Goal: Task Accomplishment & Management: Complete application form

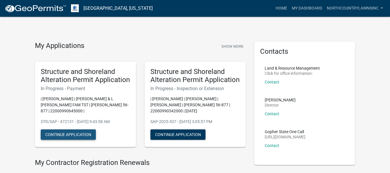
click at [75, 129] on button "Continue Application" at bounding box center [68, 134] width 55 height 10
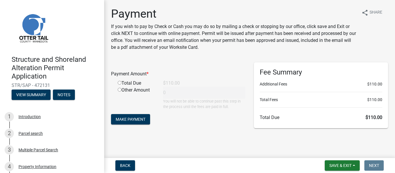
click at [120, 82] on input "radio" at bounding box center [120, 83] width 4 height 4
radio input "true"
type input "110"
click at [134, 118] on span "Make Payment" at bounding box center [131, 119] width 30 height 5
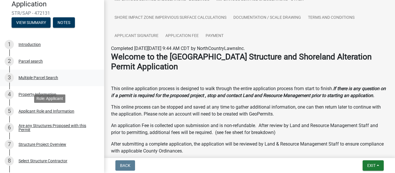
scroll to position [58, 0]
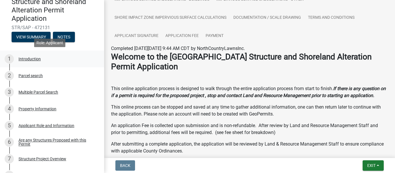
click at [32, 57] on div "Introduction" at bounding box center [29, 59] width 22 height 4
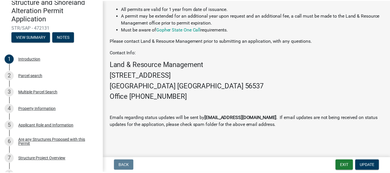
scroll to position [224, 0]
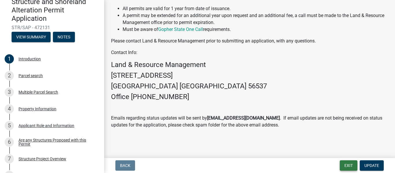
click at [347, 166] on button "Exit" at bounding box center [348, 165] width 18 height 10
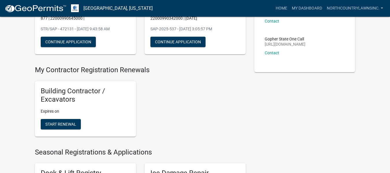
scroll to position [87, 0]
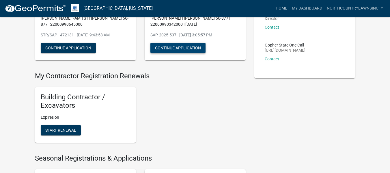
click at [196, 49] on button "Continue Application" at bounding box center [178, 48] width 55 height 10
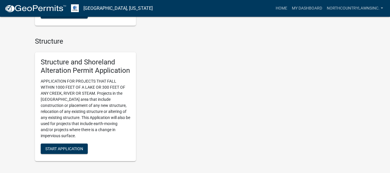
scroll to position [607, 0]
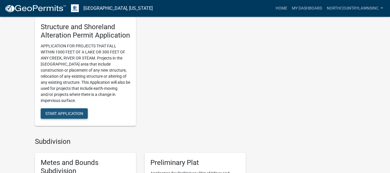
click at [54, 114] on span "Start Application" at bounding box center [64, 113] width 38 height 5
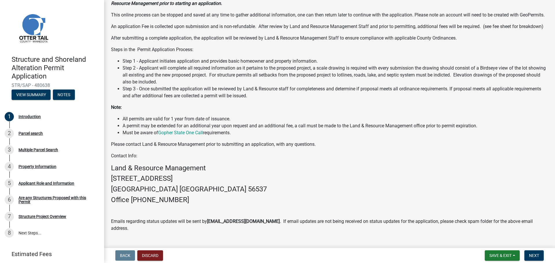
scroll to position [83, 0]
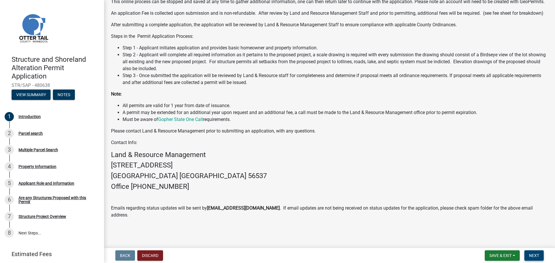
click at [390, 173] on span "Next" at bounding box center [534, 255] width 10 height 5
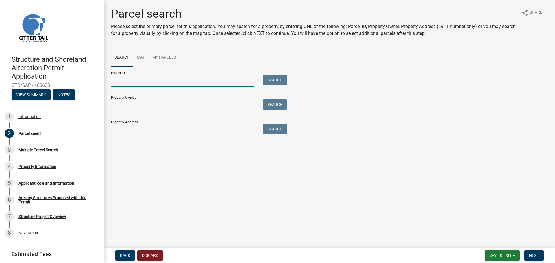
click at [140, 79] on input "Parcel ID:" at bounding box center [182, 81] width 143 height 12
type input "22000990450000"
click at [277, 79] on button "Search" at bounding box center [275, 80] width 25 height 10
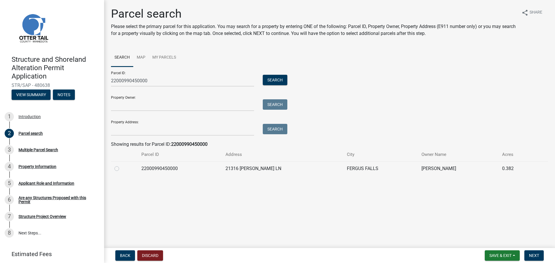
click at [121, 165] on label at bounding box center [121, 165] width 0 height 0
click at [121, 168] on input "radio" at bounding box center [123, 167] width 4 height 4
radio input "true"
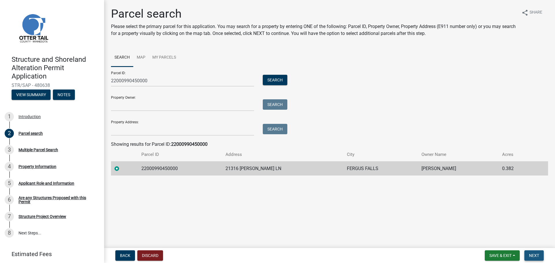
click at [390, 173] on span "Next" at bounding box center [534, 255] width 10 height 5
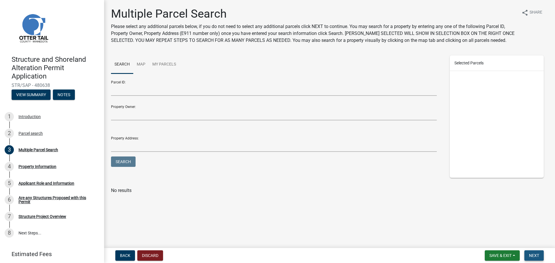
click at [390, 173] on span "Next" at bounding box center [534, 255] width 10 height 5
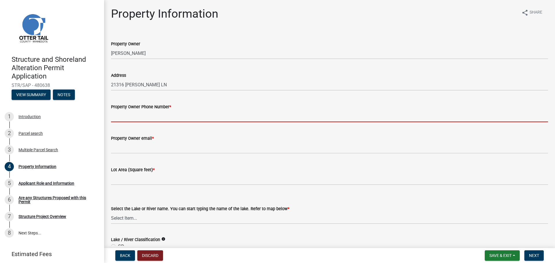
click at [133, 120] on input "Property Owner Phone Number *" at bounding box center [329, 116] width 437 height 12
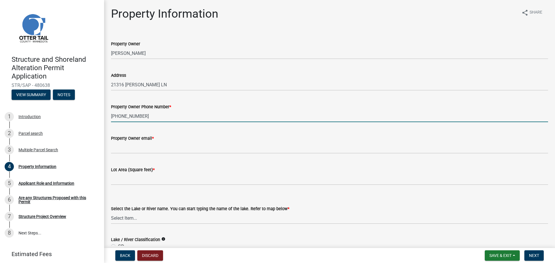
type input "701-640-9938"
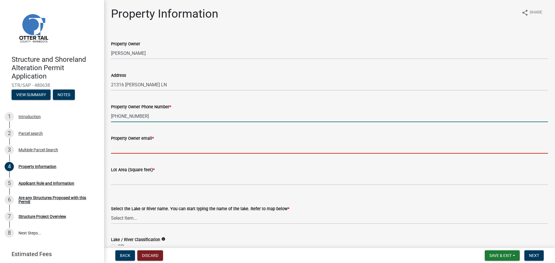
click at [125, 146] on input "Property Owner email *" at bounding box center [329, 148] width 437 height 12
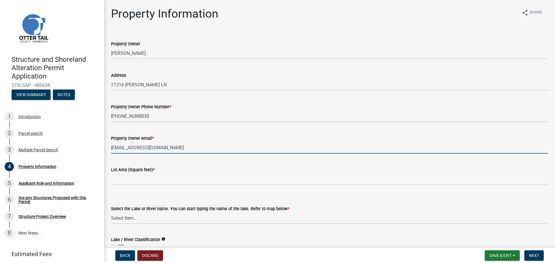
type input "Hertzy815@yahoo.com"
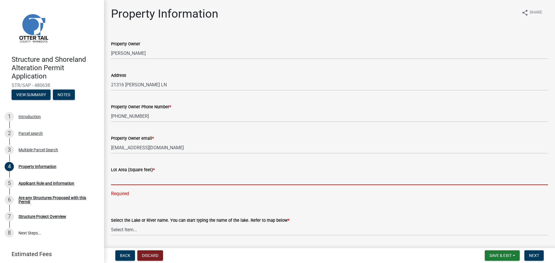
click at [127, 173] on input "text" at bounding box center [329, 179] width 437 height 12
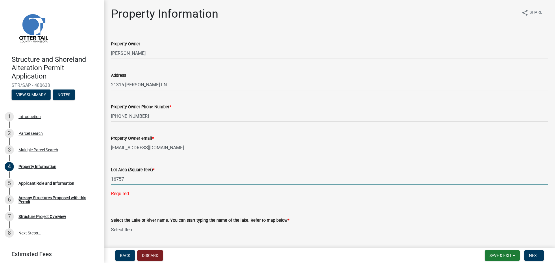
type input "16757"
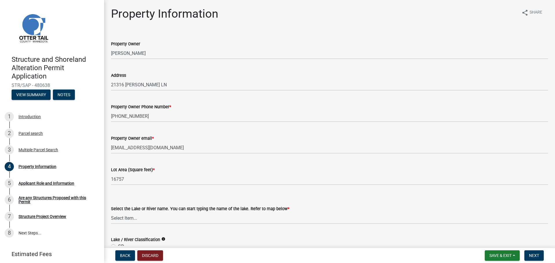
drag, startPoint x: 124, startPoint y: 217, endPoint x: 119, endPoint y: 220, distance: 5.4
click at [124, 173] on select "Select Item... None Adley 56-031 Albert 56-118 Alfred 56-600 Alice 56-244 Alice…" at bounding box center [329, 218] width 437 height 12
click at [111, 173] on select "Select Item... None Adley 56-031 Albert 56-118 Alfred 56-600 Alice 56-244 Alice…" at bounding box center [329, 218] width 437 height 12
select select "25eae269-250f-4108-84f8-371eea18a758"
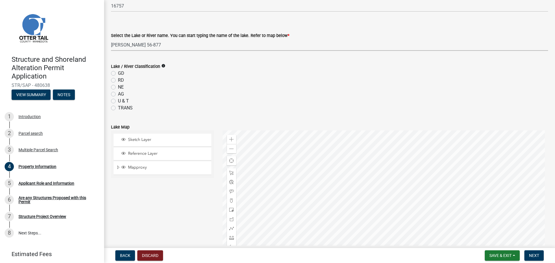
scroll to position [231, 0]
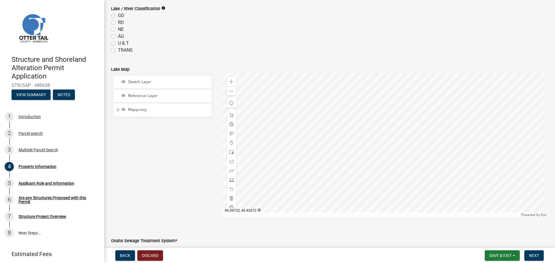
click at [118, 15] on label "GD" at bounding box center [121, 15] width 6 height 7
click at [118, 15] on input "GD" at bounding box center [120, 14] width 4 height 4
radio input "true"
click at [390, 173] on span "Next" at bounding box center [534, 255] width 10 height 5
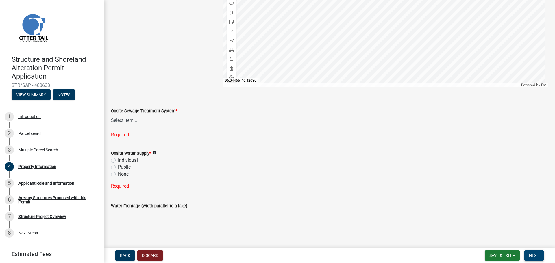
scroll to position [364, 0]
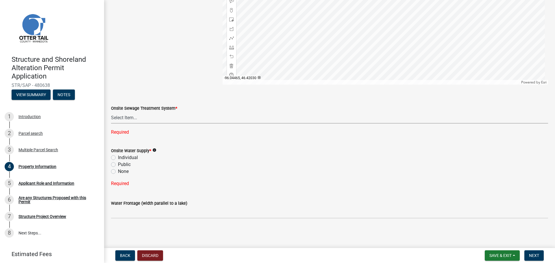
click at [125, 115] on select "Select Item... L&R Certificate of Compliance within 5yrs Compliance Inspection …" at bounding box center [329, 118] width 437 height 12
click at [111, 123] on select "Select Item... L&R Certificate of Compliance within 5yrs Compliance Inspection …" at bounding box center [329, 118] width 437 height 12
select select "536c2d30-81d9-41b4-a753-c6560d717c74"
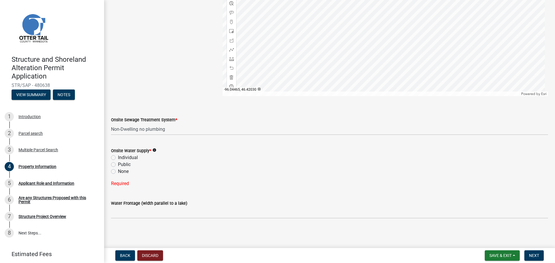
click at [118, 157] on label "Individual" at bounding box center [128, 157] width 20 height 7
click at [118, 157] on input "Individual" at bounding box center [120, 156] width 4 height 4
radio input "true"
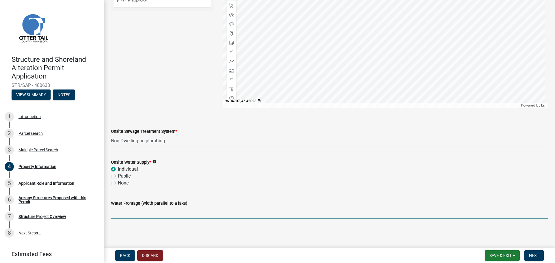
click at [125, 173] on input "Water Frontage (width parallel to a lake)" at bounding box center [329, 213] width 437 height 12
type input "90'"
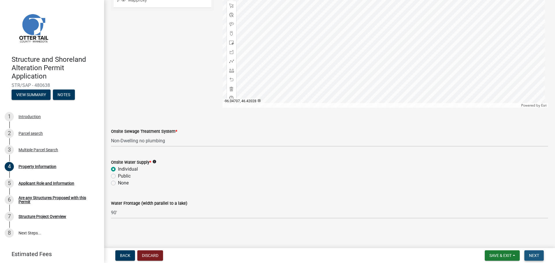
click at [390, 173] on span "Next" at bounding box center [534, 255] width 10 height 5
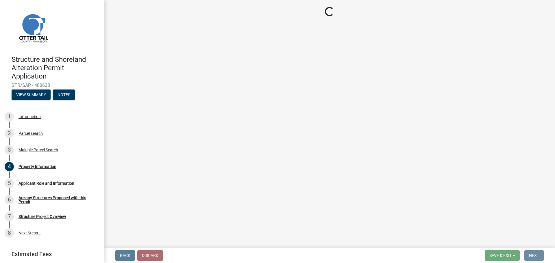
scroll to position [0, 0]
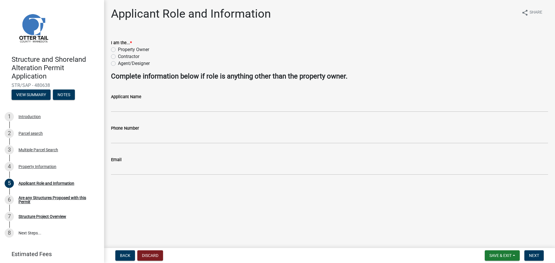
click at [118, 55] on label "Contractor" at bounding box center [128, 56] width 21 height 7
click at [118, 55] on input "Contractor" at bounding box center [120, 55] width 4 height 4
radio input "true"
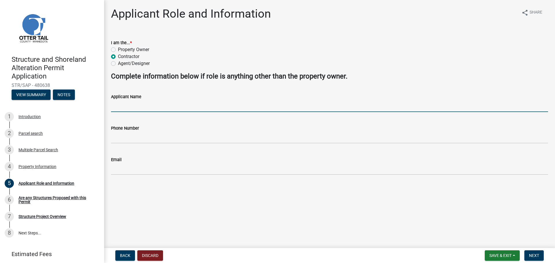
click at [128, 107] on input "Applicant Name" at bounding box center [329, 106] width 437 height 12
type input "Mark Jacobs"
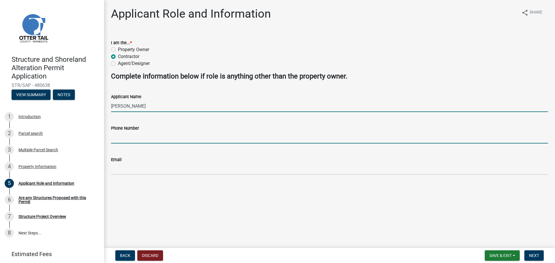
type input "2187701739"
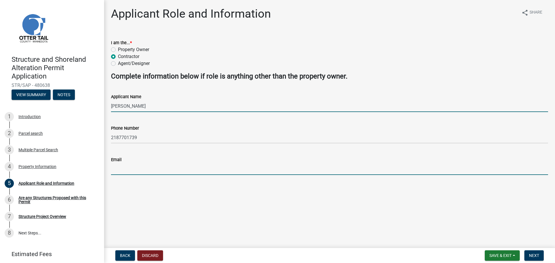
type input "mjacobs_ncl@hotmail.com"
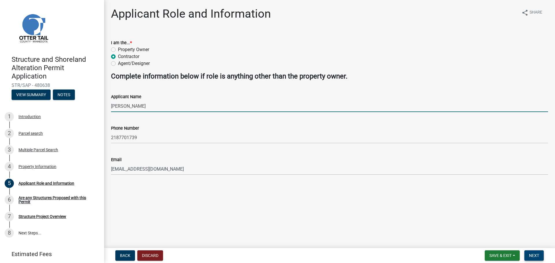
click at [390, 173] on button "Next" at bounding box center [533, 256] width 19 height 10
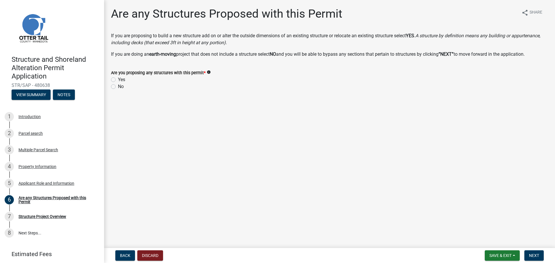
click at [118, 86] on label "No" at bounding box center [121, 86] width 6 height 7
click at [118, 86] on input "No" at bounding box center [120, 85] width 4 height 4
radio input "true"
click at [390, 173] on span "Next" at bounding box center [534, 255] width 10 height 5
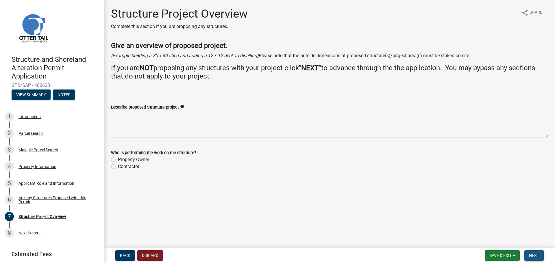
click at [390, 173] on span "Next" at bounding box center [534, 255] width 10 height 5
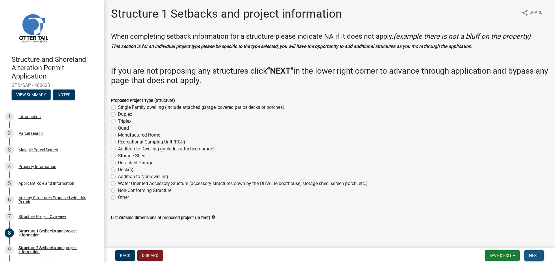
click at [390, 173] on span "Next" at bounding box center [534, 255] width 10 height 5
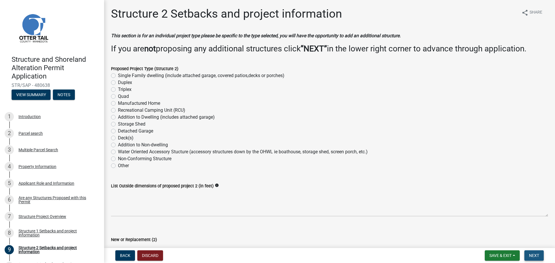
click at [390, 173] on button "Next" at bounding box center [533, 256] width 19 height 10
click at [390, 173] on span "Next" at bounding box center [534, 255] width 10 height 5
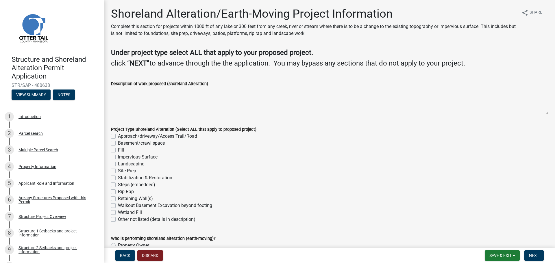
click at [120, 108] on textarea "Description of work proposed (shoreland Alteration)" at bounding box center [329, 100] width 437 height 27
type textarea "R"
type textarea "S"
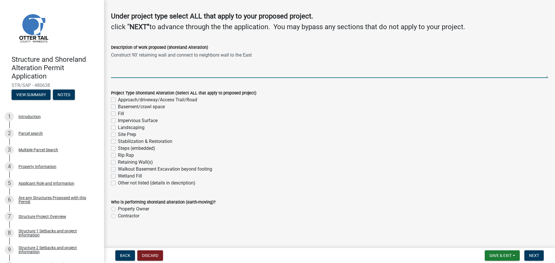
scroll to position [38, 0]
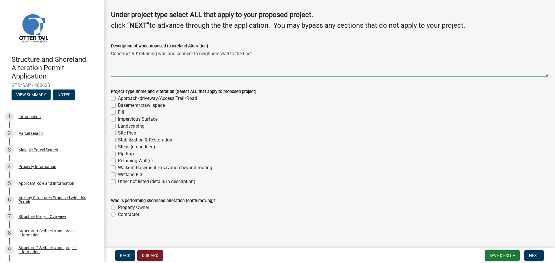
type textarea "Construct 90' retaining wall and connect to neighbors wall to the East"
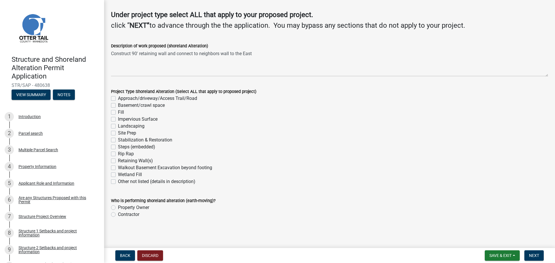
click at [118, 126] on label "Landscaping" at bounding box center [131, 126] width 27 height 7
click at [118, 126] on input "Landscaping" at bounding box center [120, 125] width 4 height 4
checkbox input "true"
checkbox input "false"
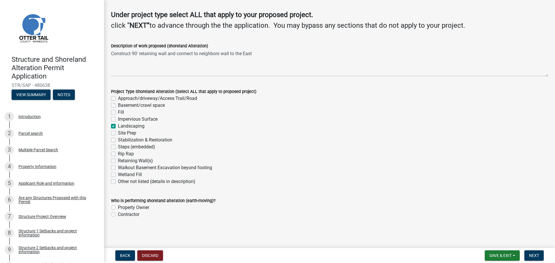
checkbox input "false"
checkbox input "true"
checkbox input "false"
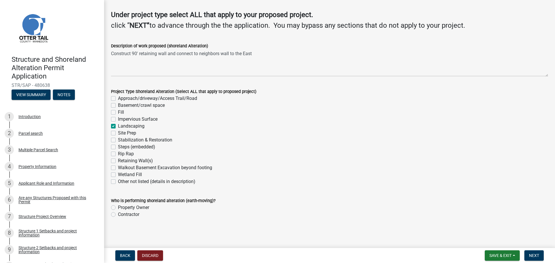
checkbox input "false"
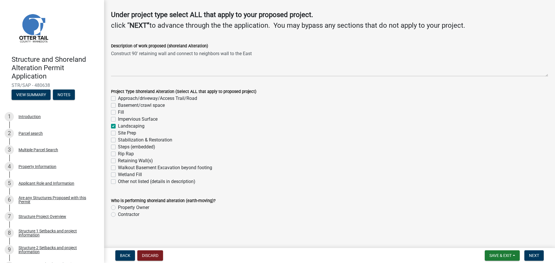
checkbox input "false"
click at [118, 162] on label "Retaining Wall(s)" at bounding box center [135, 160] width 35 height 7
click at [118, 161] on input "Retaining Wall(s)" at bounding box center [120, 159] width 4 height 4
checkbox input "true"
checkbox input "false"
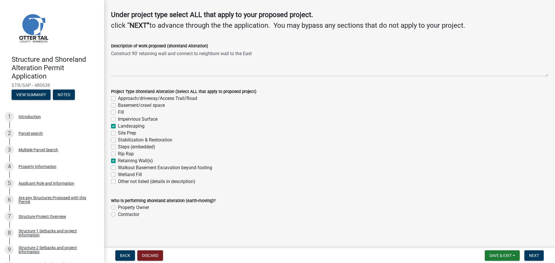
checkbox input "false"
checkbox input "true"
checkbox input "false"
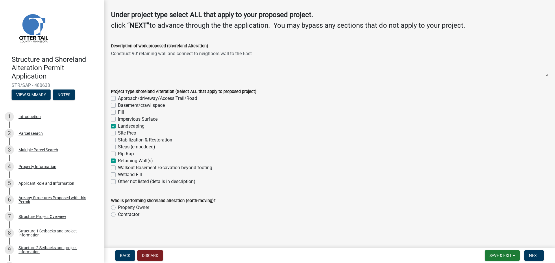
checkbox input "false"
checkbox input "true"
checkbox input "false"
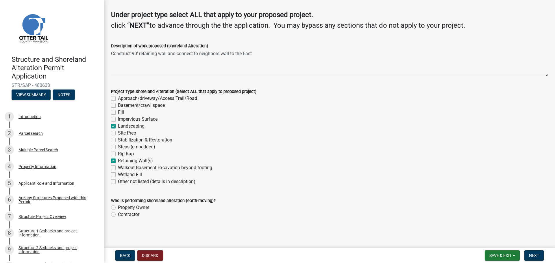
checkbox input "false"
click at [118, 173] on label "Contractor" at bounding box center [128, 214] width 21 height 7
click at [118, 173] on input "Contractor" at bounding box center [120, 213] width 4 height 4
radio input "true"
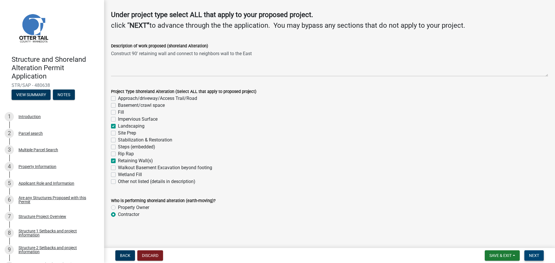
click at [390, 173] on span "Next" at bounding box center [534, 255] width 10 height 5
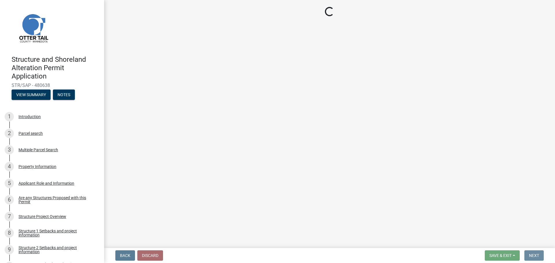
scroll to position [0, 0]
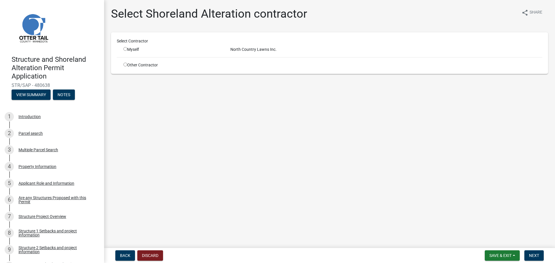
click at [125, 48] on input "radio" at bounding box center [125, 49] width 4 height 4
radio input "true"
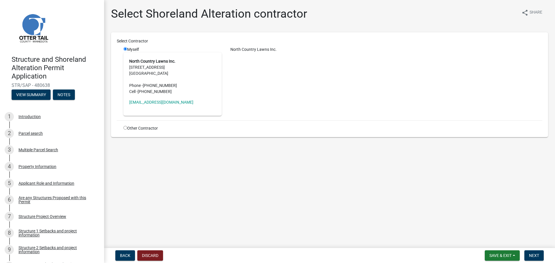
click at [159, 64] on address "North Country Lawns Inc. 21356 Co Hwy 22 Fergus Falls, MN 56537 Phone - (218) 7…" at bounding box center [172, 76] width 87 height 36
click at [390, 173] on span "Next" at bounding box center [534, 255] width 10 height 5
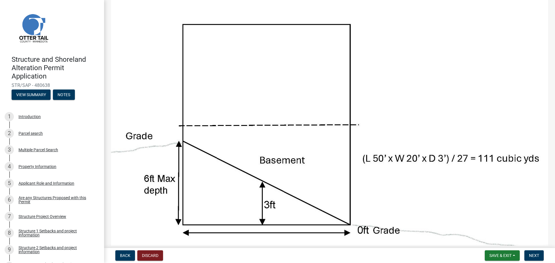
scroll to position [58, 0]
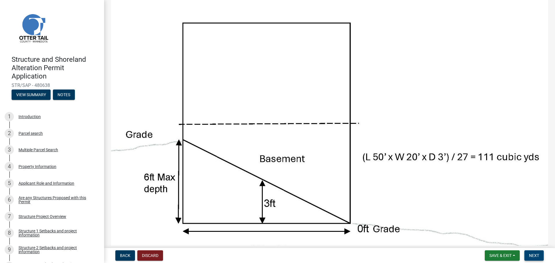
click at [390, 173] on span "Next" at bounding box center [534, 255] width 10 height 5
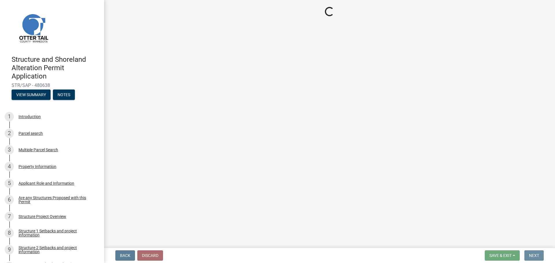
scroll to position [0, 0]
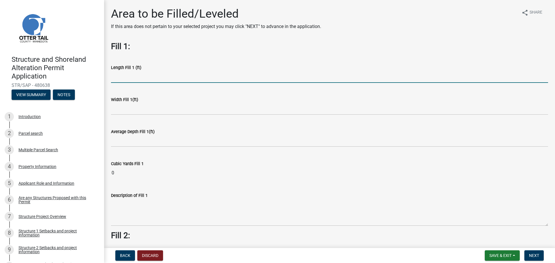
click at [127, 79] on input "text" at bounding box center [329, 77] width 437 height 12
type input "90"
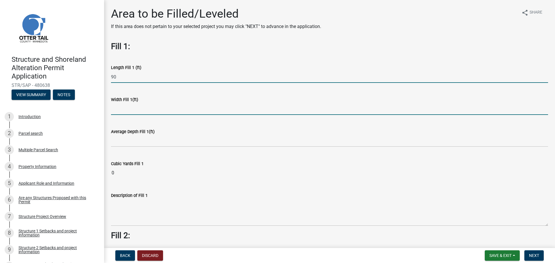
click at [126, 110] on input "text" at bounding box center [329, 109] width 437 height 12
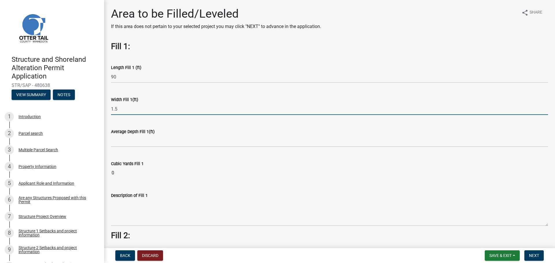
type input "1.5"
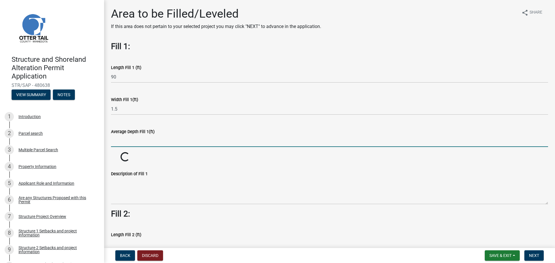
click at [127, 142] on input "text" at bounding box center [329, 141] width 437 height 12
type input "1"
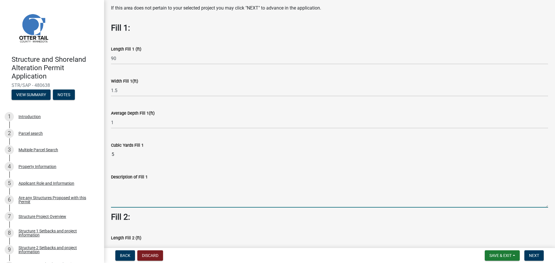
scroll to position [29, 0]
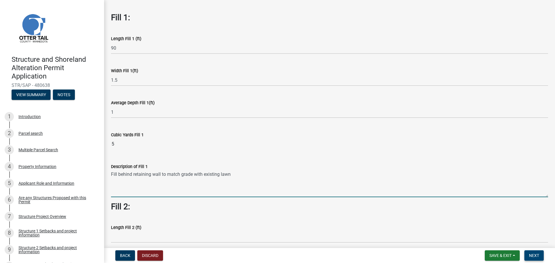
type textarea "Fill behind retaining wall to match grade with existing lawn"
click at [390, 173] on button "Next" at bounding box center [533, 256] width 19 height 10
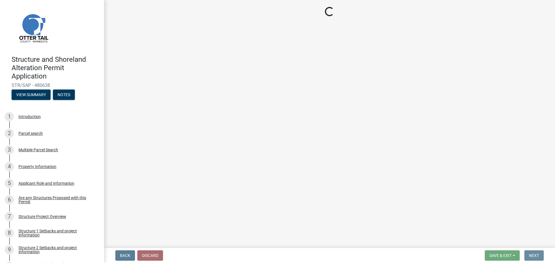
scroll to position [0, 0]
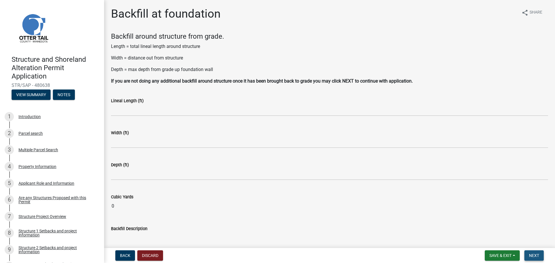
click at [390, 173] on span "Next" at bounding box center [534, 255] width 10 height 5
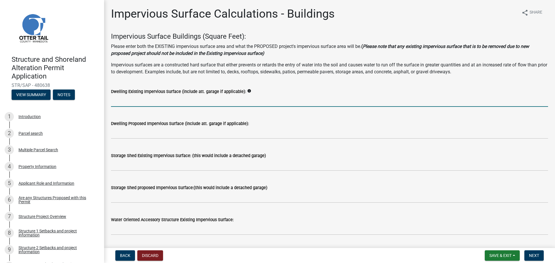
click at [125, 102] on input "text" at bounding box center [329, 101] width 437 height 12
type input "1708"
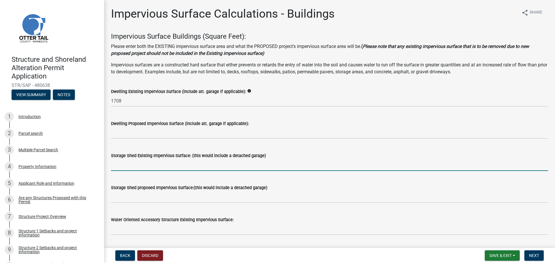
click at [125, 165] on input "text" at bounding box center [329, 165] width 437 height 12
click at [113, 162] on input "text" at bounding box center [329, 165] width 437 height 12
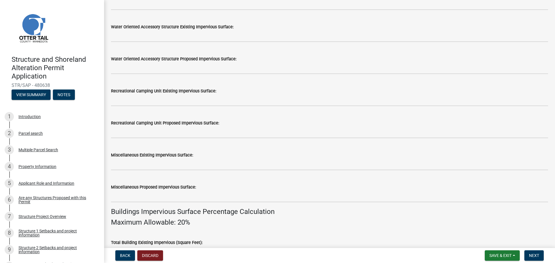
scroll to position [202, 0]
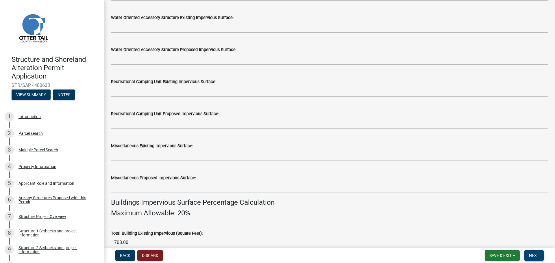
type input "468"
click at [390, 173] on span "Next" at bounding box center [534, 255] width 10 height 5
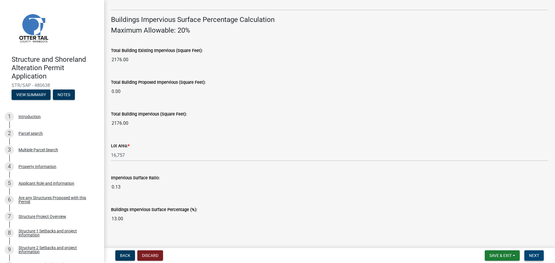
scroll to position [392, 0]
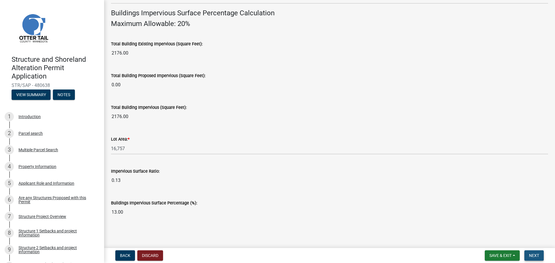
click at [390, 173] on span "Next" at bounding box center [534, 255] width 10 height 5
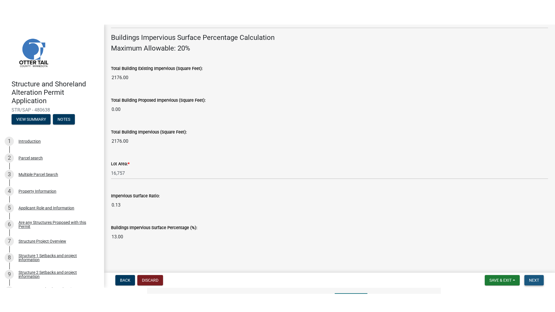
scroll to position [0, 0]
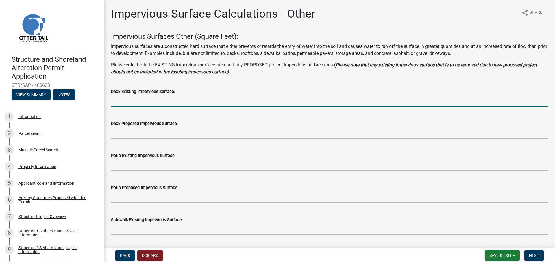
click at [120, 102] on input "text" at bounding box center [329, 101] width 437 height 12
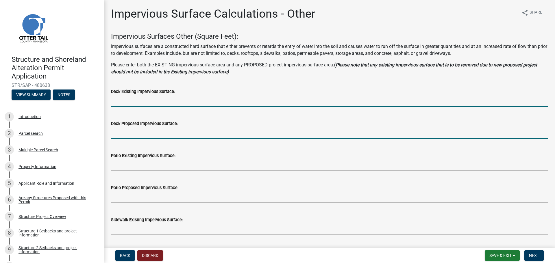
click at [127, 134] on input "text" at bounding box center [329, 133] width 437 height 12
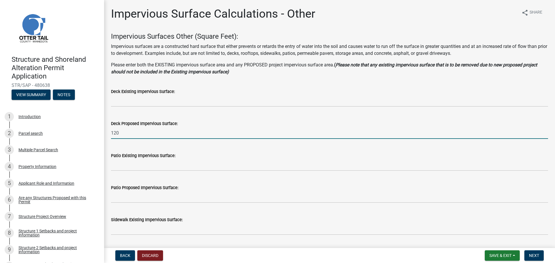
click at [118, 133] on input "120" at bounding box center [329, 133] width 437 height 12
type input "1"
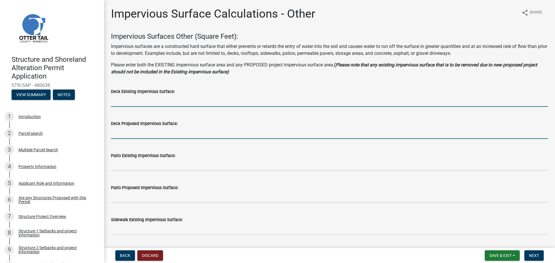
click at [119, 98] on input "text" at bounding box center [329, 101] width 437 height 12
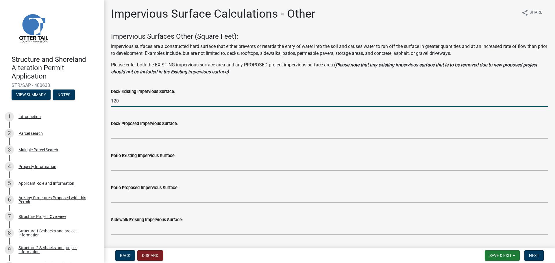
type input "120"
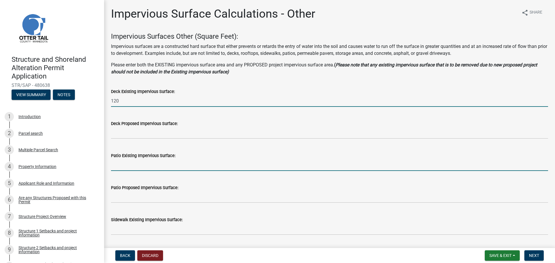
click at [123, 167] on input "text" at bounding box center [329, 165] width 437 height 12
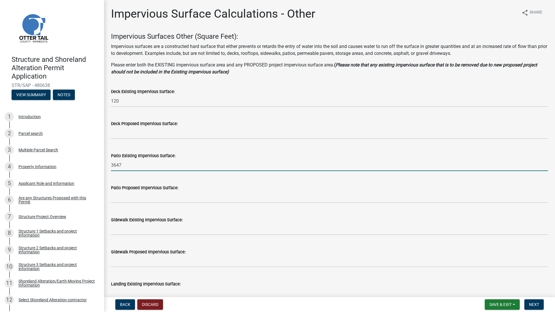
click at [124, 165] on input "3647" at bounding box center [329, 165] width 437 height 12
type input "364"
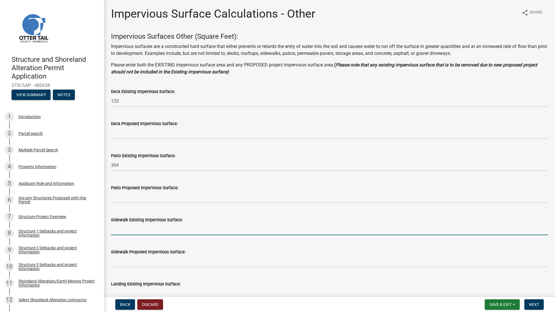
click at [125, 173] on input "text" at bounding box center [329, 229] width 437 height 12
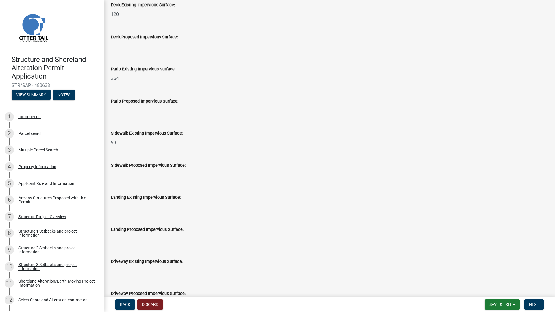
scroll to position [144, 0]
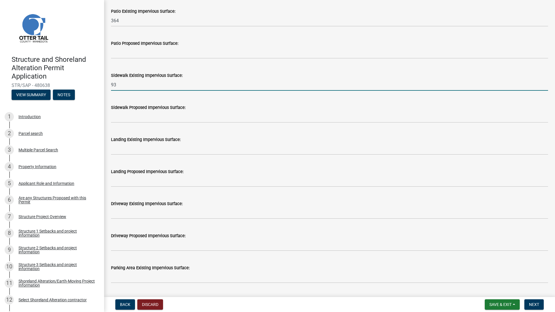
type input "93"
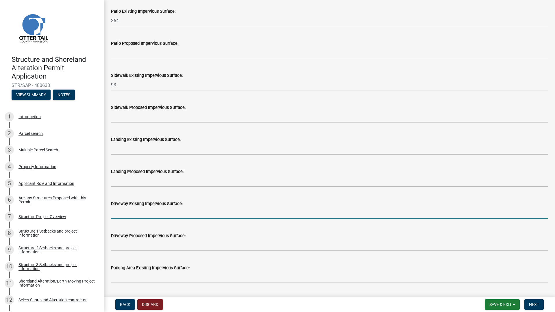
click at [122, 173] on input "text" at bounding box center [329, 213] width 437 height 12
click at [123, 173] on input "text" at bounding box center [329, 213] width 437 height 12
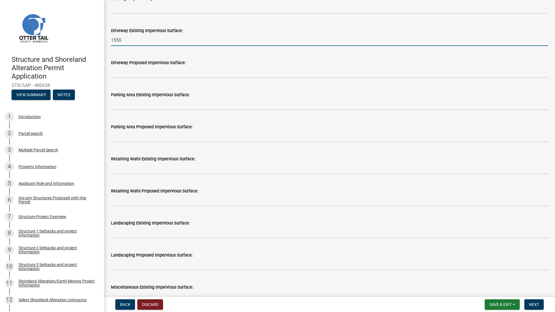
scroll to position [318, 0]
type input "1550"
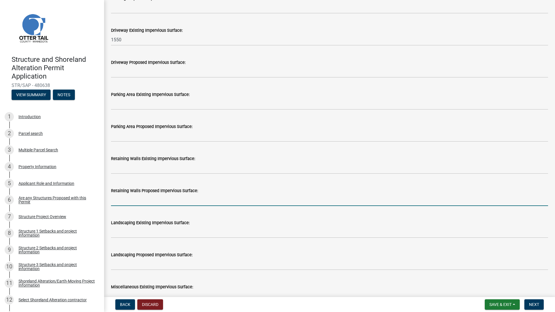
click at [135, 173] on input "text" at bounding box center [329, 200] width 437 height 12
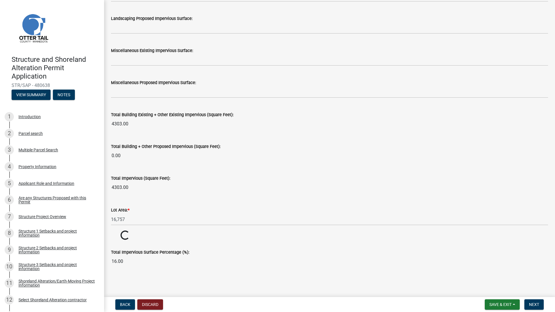
scroll to position [554, 0]
type input "90"
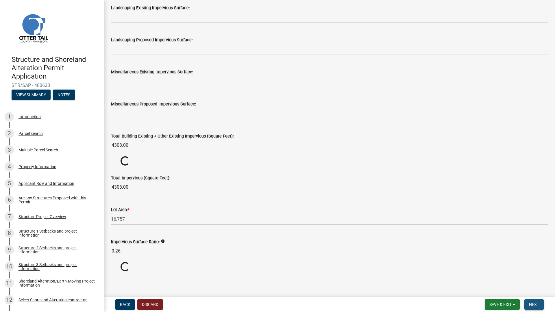
click at [390, 173] on span "Next" at bounding box center [534, 304] width 10 height 5
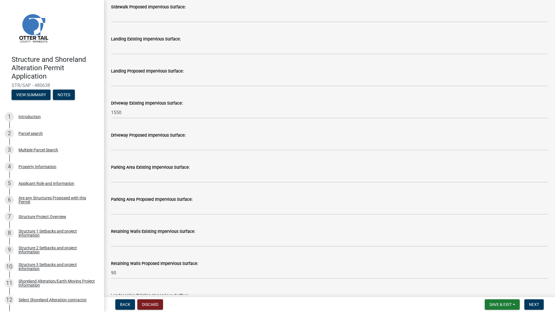
scroll to position [244, 0]
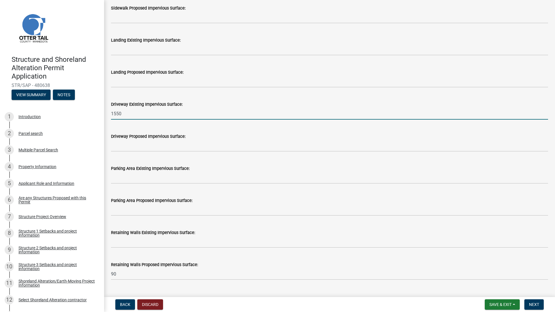
click at [128, 115] on input "1550" at bounding box center [329, 114] width 437 height 12
drag, startPoint x: 118, startPoint y: 115, endPoint x: 101, endPoint y: 116, distance: 17.1
click at [101, 116] on div "Structure and Shoreland Alteration Permit Application STR/SAP - 480638 View Sum…" at bounding box center [277, 156] width 555 height 312
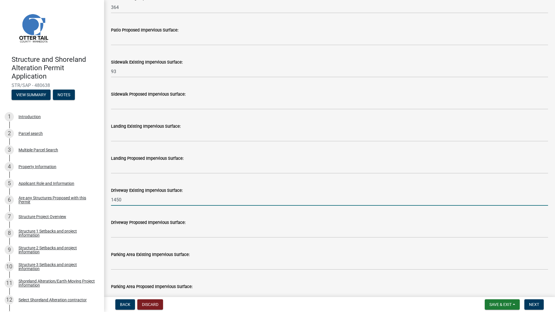
scroll to position [157, 0]
type input "1450"
click at [116, 74] on input "93" at bounding box center [329, 72] width 437 height 12
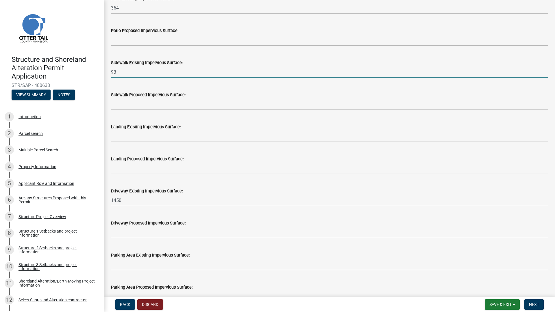
click at [94, 72] on div "Structure and Shoreland Alteration Permit Application STR/SAP - 480638 View Sum…" at bounding box center [277, 156] width 555 height 312
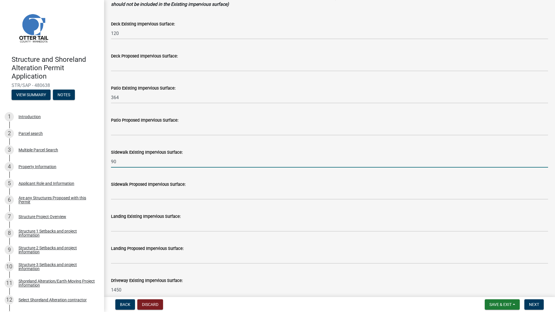
scroll to position [13, 0]
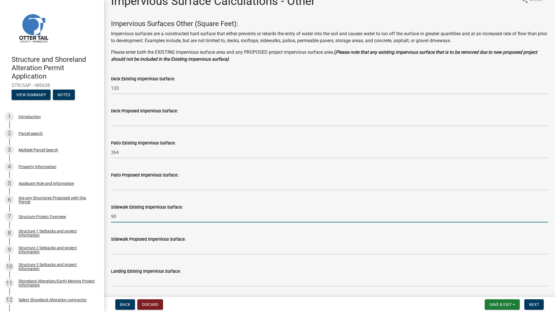
type input "90"
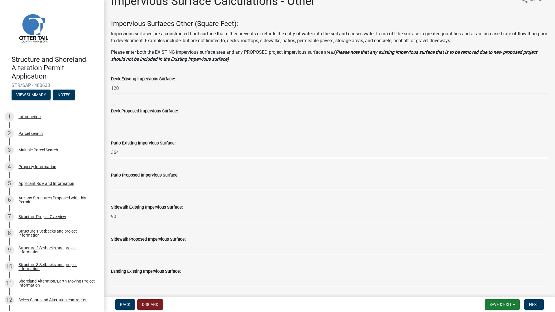
click at [128, 153] on input "364" at bounding box center [329, 152] width 437 height 12
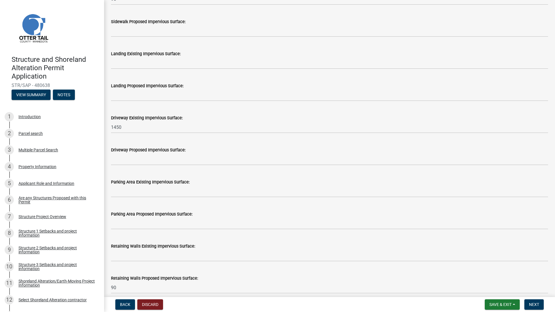
scroll to position [244, 0]
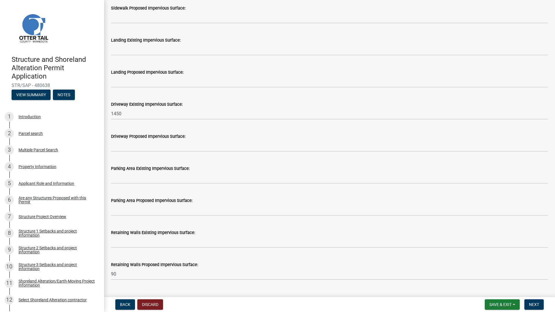
click at [155, 173] on div "Retaining Walls Existing Impervious Surface:" at bounding box center [329, 234] width 437 height 27
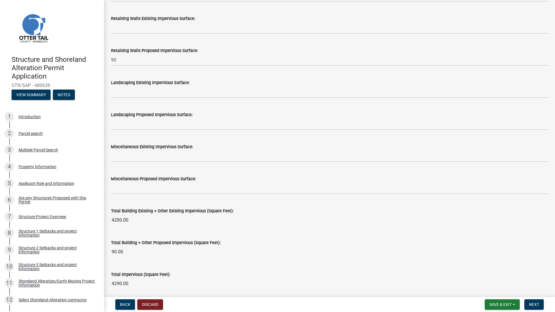
scroll to position [403, 0]
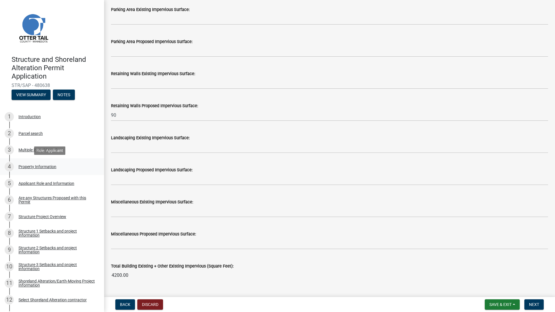
click at [40, 166] on div "Property Information" at bounding box center [37, 167] width 38 height 4
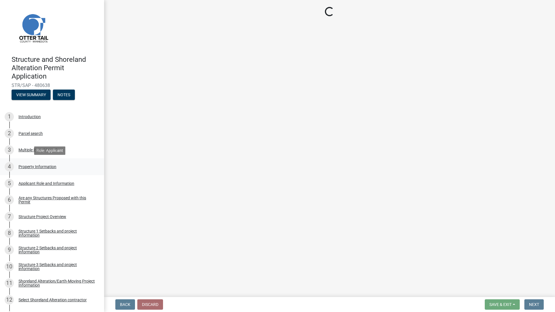
select select "25eae269-250f-4108-84f8-371eea18a758"
select select "536c2d30-81d9-41b4-a753-c6560d717c74"
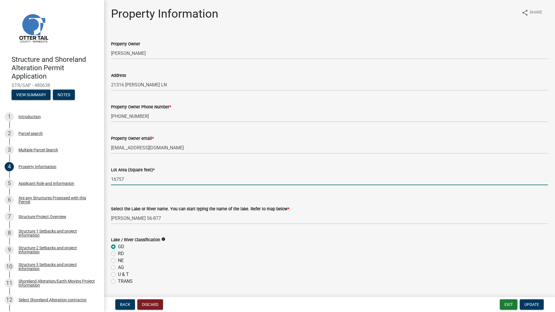
click at [129, 173] on input "16757" at bounding box center [329, 179] width 437 height 12
drag, startPoint x: 129, startPoint y: 180, endPoint x: 103, endPoint y: 176, distance: 25.7
click at [103, 173] on div "Structure and Shoreland Alteration Permit Application STR/SAP - 480638 View Sum…" at bounding box center [277, 156] width 555 height 312
type input "16840"
click at [142, 173] on div "GD" at bounding box center [329, 246] width 437 height 7
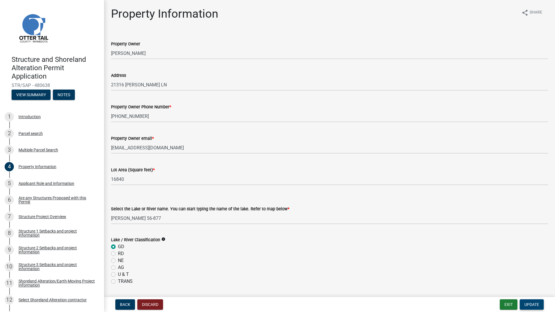
click at [390, 173] on span "Update" at bounding box center [531, 304] width 15 height 5
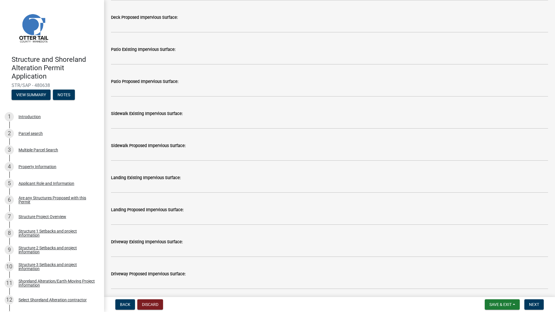
scroll to position [116, 0]
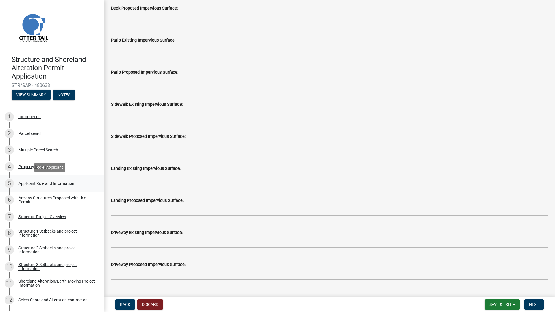
click at [33, 173] on div "Applicant Role and Information" at bounding box center [46, 183] width 56 height 4
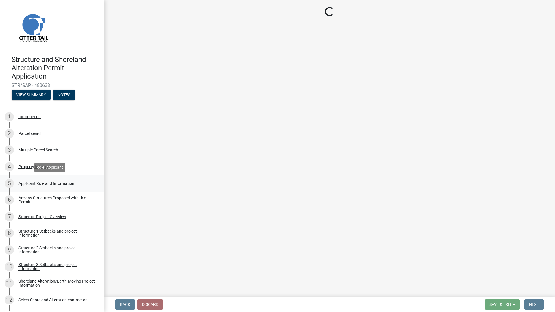
scroll to position [0, 0]
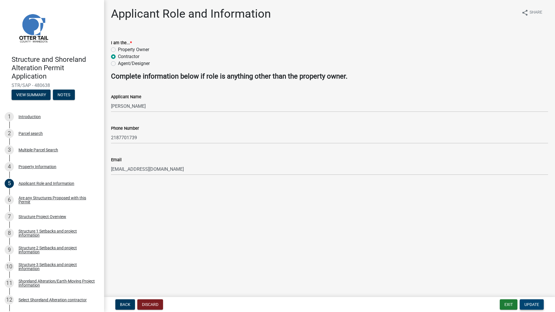
click at [390, 173] on span "Update" at bounding box center [531, 304] width 15 height 5
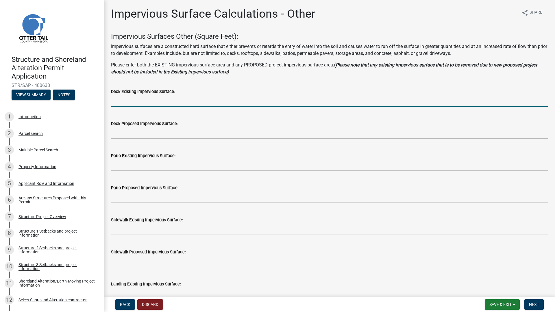
click at [146, 100] on input "text" at bounding box center [329, 101] width 437 height 12
type input "120"
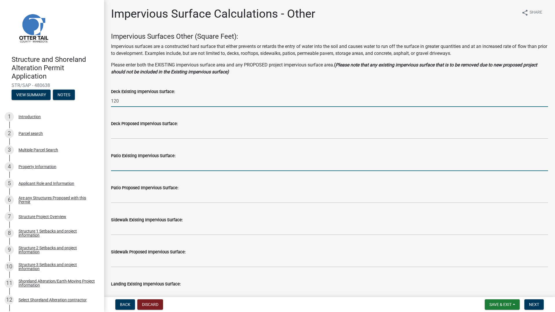
click at [120, 166] on input "text" at bounding box center [329, 165] width 437 height 12
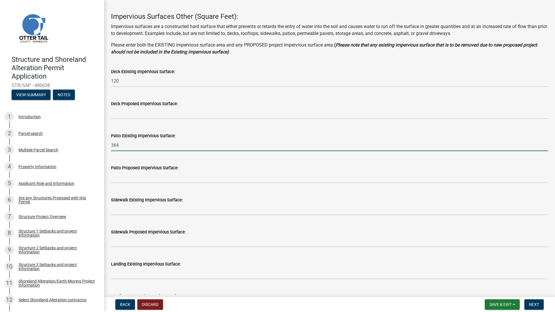
scroll to position [58, 0]
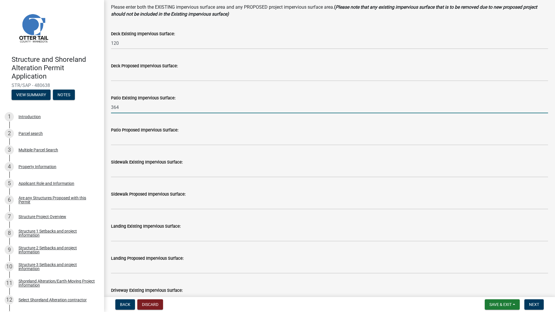
type input "364"
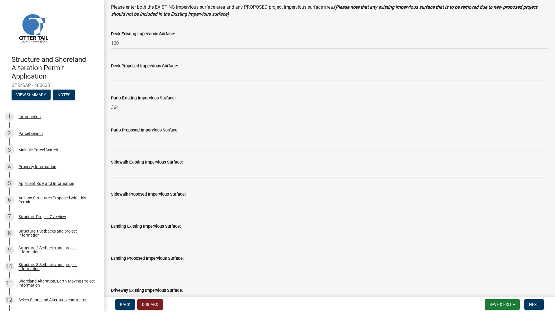
click at [126, 172] on input "text" at bounding box center [329, 172] width 437 height 12
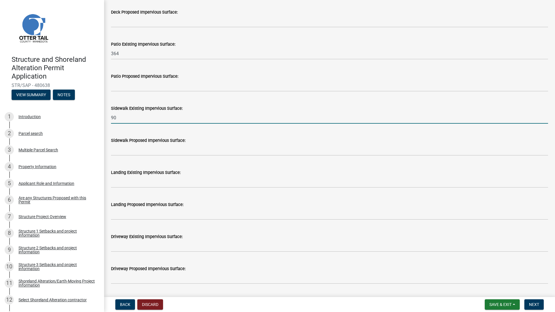
scroll to position [116, 0]
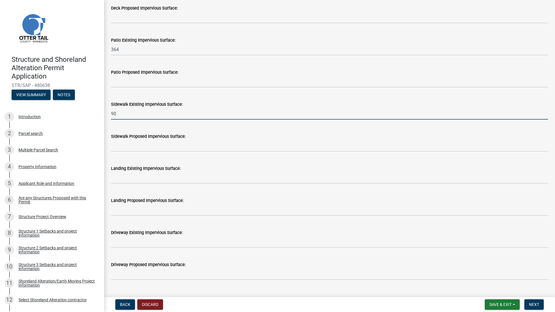
type input "90"
click at [130, 173] on input "text" at bounding box center [329, 242] width 437 height 12
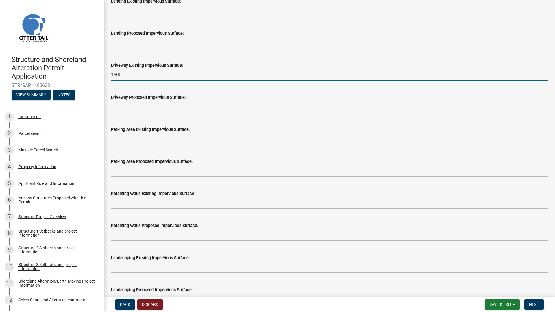
scroll to position [289, 0]
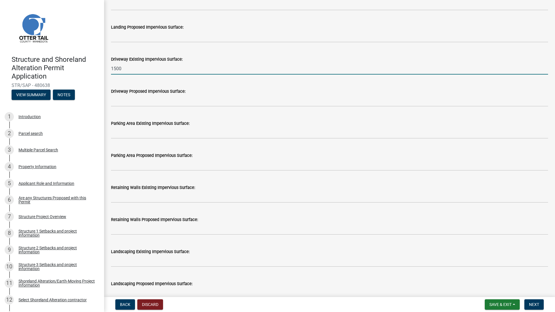
type input "1500"
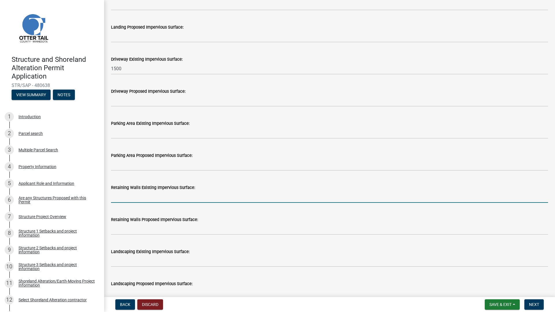
click at [132, 173] on input "text" at bounding box center [329, 197] width 437 height 12
click at [115, 173] on input "text" at bounding box center [329, 229] width 437 height 12
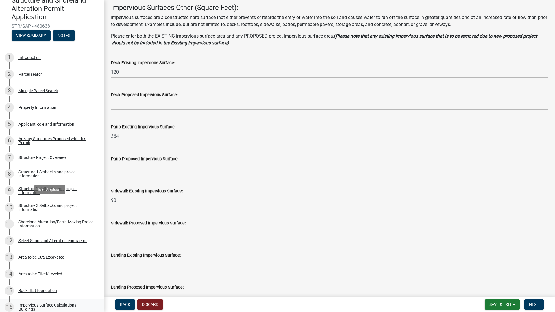
scroll to position [144, 0]
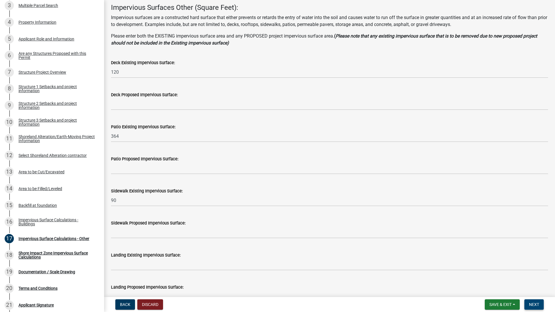
type input "90"
click at [390, 173] on button "Next" at bounding box center [533, 304] width 19 height 10
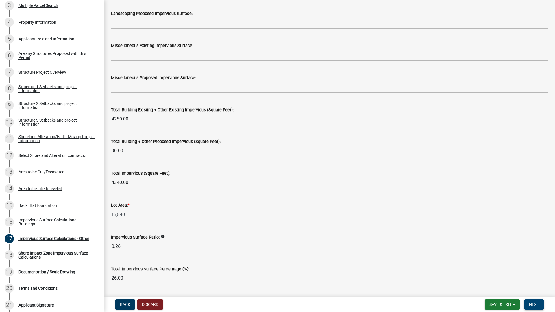
scroll to position [576, 0]
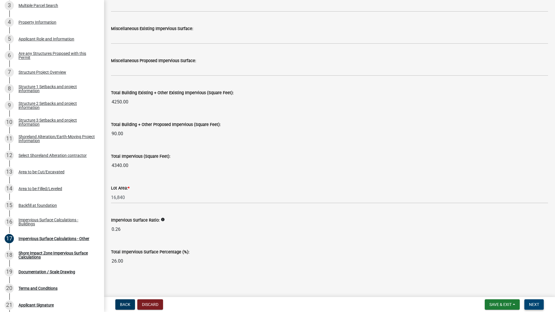
click at [390, 173] on span "Next" at bounding box center [534, 304] width 10 height 5
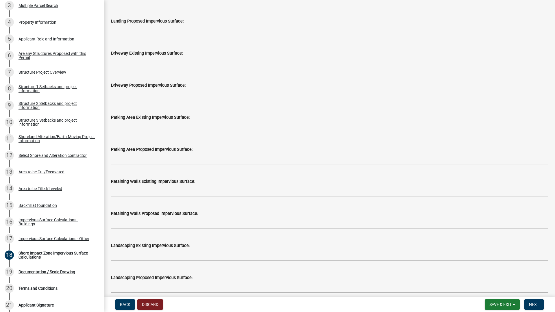
scroll to position [405, 0]
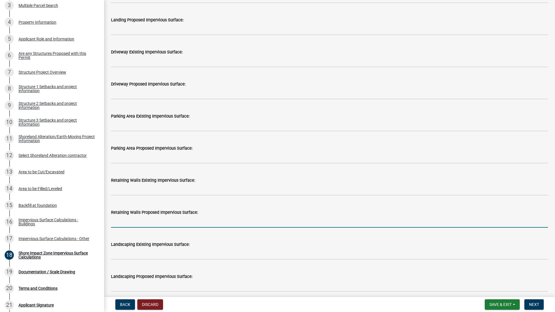
click at [135, 173] on input "text" at bounding box center [329, 222] width 437 height 12
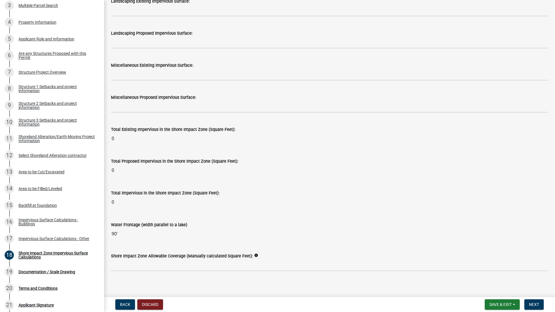
scroll to position [652, 0]
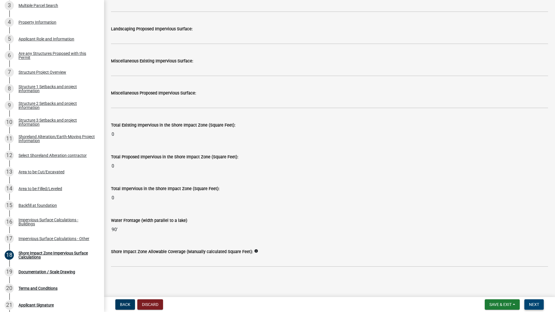
type input "90"
click at [390, 173] on span "Next" at bounding box center [534, 304] width 10 height 5
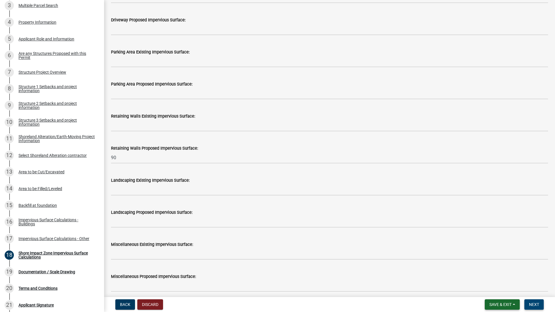
scroll to position [479, 0]
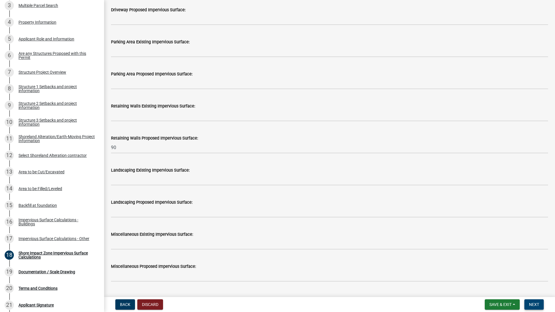
click at [390, 173] on button "Next" at bounding box center [533, 304] width 19 height 10
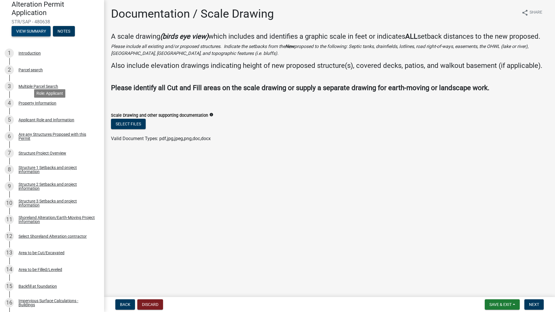
scroll to position [58, 0]
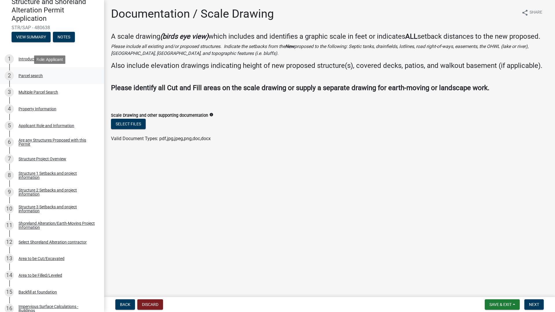
click at [8, 75] on div "2" at bounding box center [9, 75] width 9 height 9
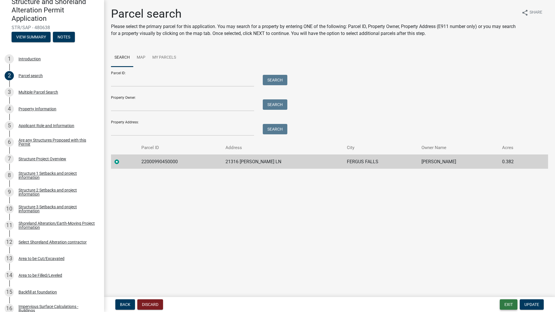
click at [390, 173] on button "Exit" at bounding box center [509, 304] width 18 height 10
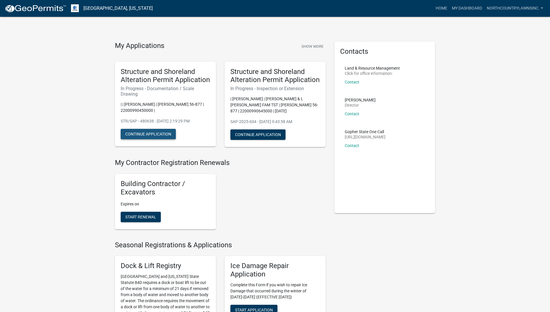
click at [164, 131] on button "Continue Application" at bounding box center [148, 134] width 55 height 10
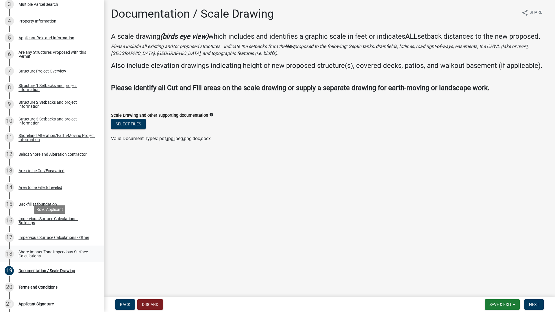
scroll to position [173, 0]
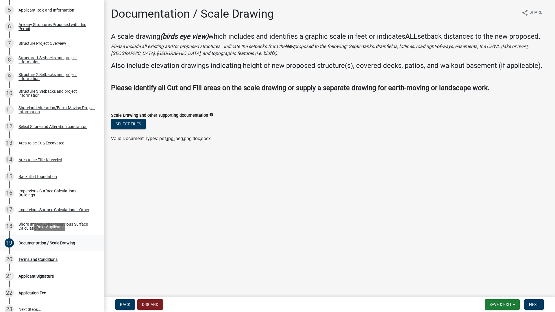
click at [39, 173] on div "Documentation / Scale Drawing" at bounding box center [46, 243] width 57 height 4
click at [44, 173] on div "Documentation / Scale Drawing" at bounding box center [46, 243] width 57 height 4
click at [139, 123] on button "Select files" at bounding box center [128, 124] width 35 height 10
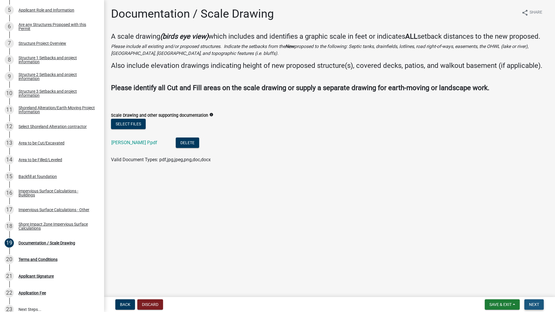
click at [390, 173] on span "Next" at bounding box center [534, 304] width 10 height 5
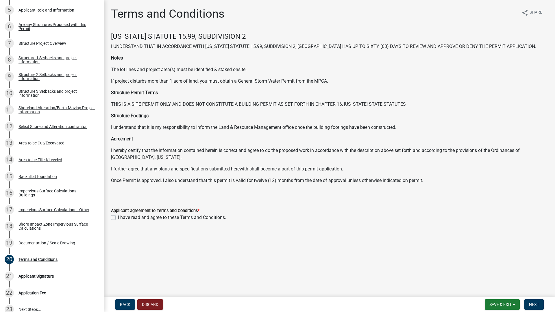
click at [118, 173] on label "I have read and agree to these Terms and Conditions." at bounding box center [172, 217] width 108 height 7
click at [118, 173] on input "I have read and agree to these Terms and Conditions." at bounding box center [120, 216] width 4 height 4
checkbox input "true"
click at [390, 173] on span "Next" at bounding box center [534, 304] width 10 height 5
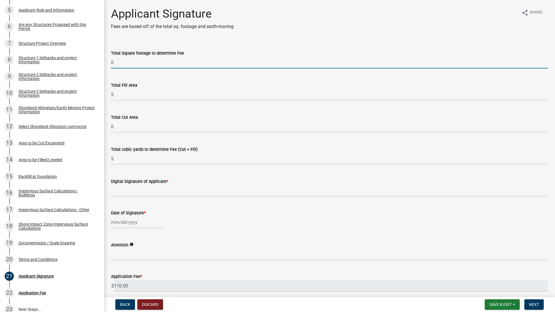
click at [129, 67] on input "0" at bounding box center [329, 63] width 437 height 12
click at [139, 89] on input "5" at bounding box center [329, 95] width 437 height 12
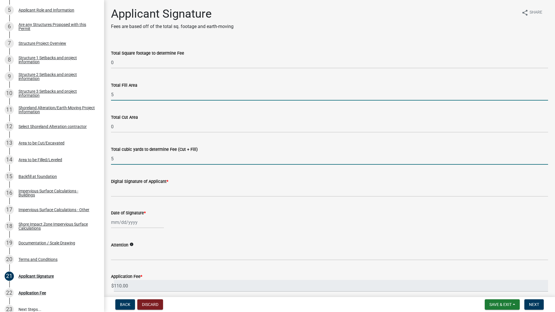
click at [181, 162] on input "5" at bounding box center [329, 159] width 437 height 12
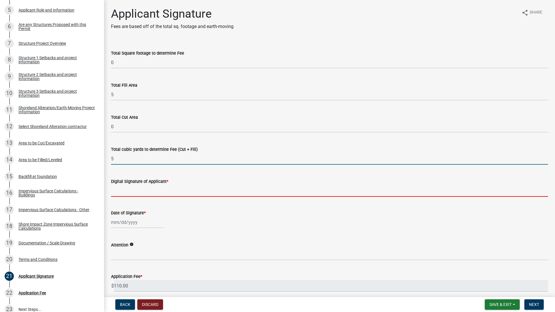
click at [162, 173] on input "Digital Signature of Applicant *" at bounding box center [329, 191] width 437 height 12
type input "Mark Jacobs"
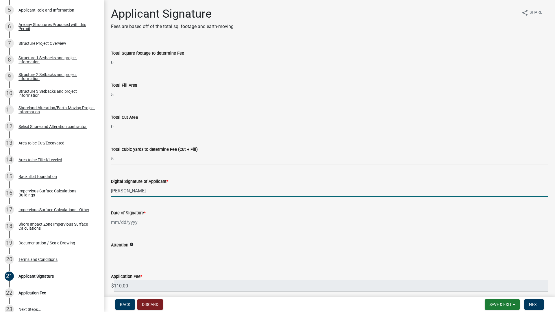
click at [138, 173] on div at bounding box center [137, 222] width 53 height 12
select select "9"
select select "2025"
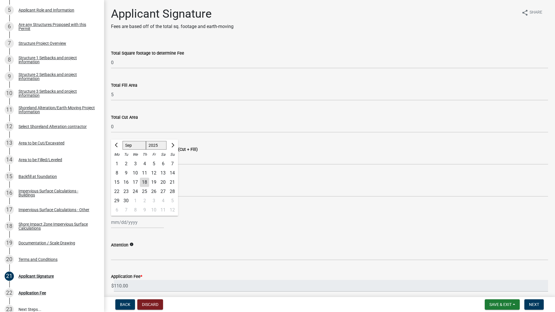
click at [144, 173] on div "18" at bounding box center [144, 182] width 9 height 9
type input "09/18/2025"
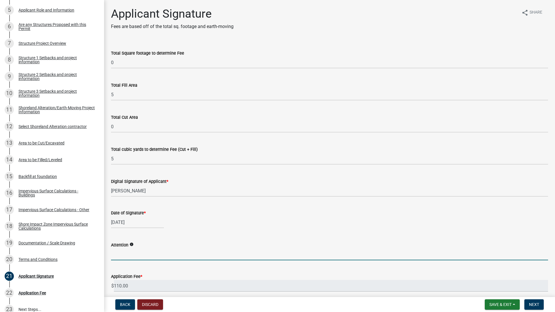
click at [127, 173] on input "Attention" at bounding box center [329, 254] width 437 height 12
type input "Kyle"
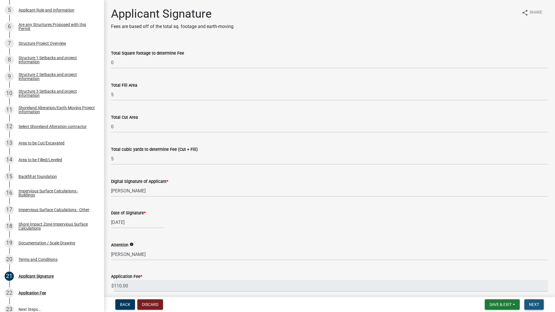
click at [390, 173] on span "Next" at bounding box center [534, 304] width 10 height 5
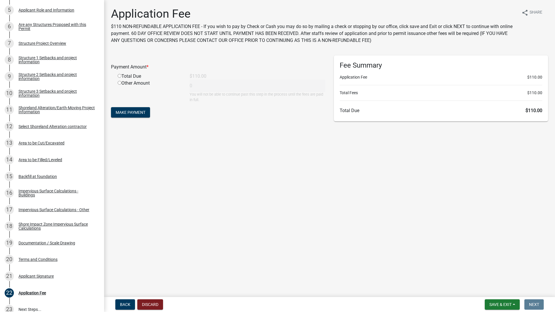
click at [121, 76] on input "radio" at bounding box center [120, 76] width 4 height 4
radio input "true"
type input "110"
click at [138, 110] on span "Make Payment" at bounding box center [131, 112] width 30 height 5
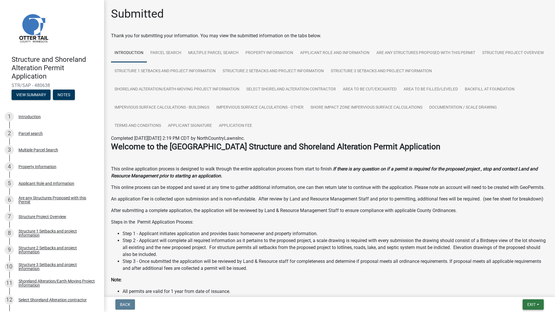
click at [535, 306] on span "Exit" at bounding box center [531, 304] width 8 height 5
click at [512, 277] on button "Save" at bounding box center [520, 276] width 46 height 14
click at [535, 305] on span "Exit" at bounding box center [531, 304] width 8 height 5
click at [510, 291] on button "Save & Exit" at bounding box center [520, 290] width 46 height 14
